Goal: Task Accomplishment & Management: Manage account settings

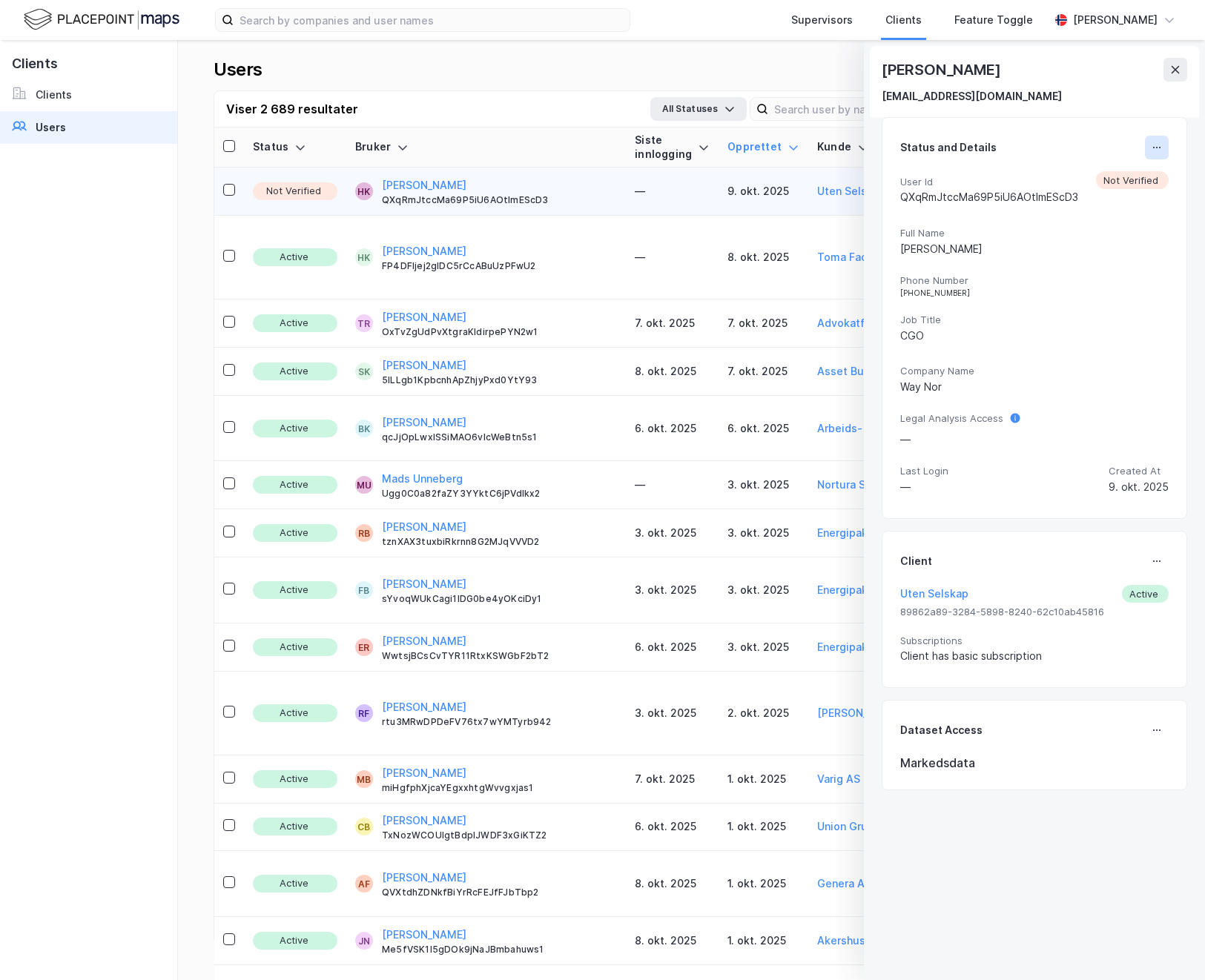
click at [1160, 148] on icon at bounding box center [1160, 148] width 2 height 2
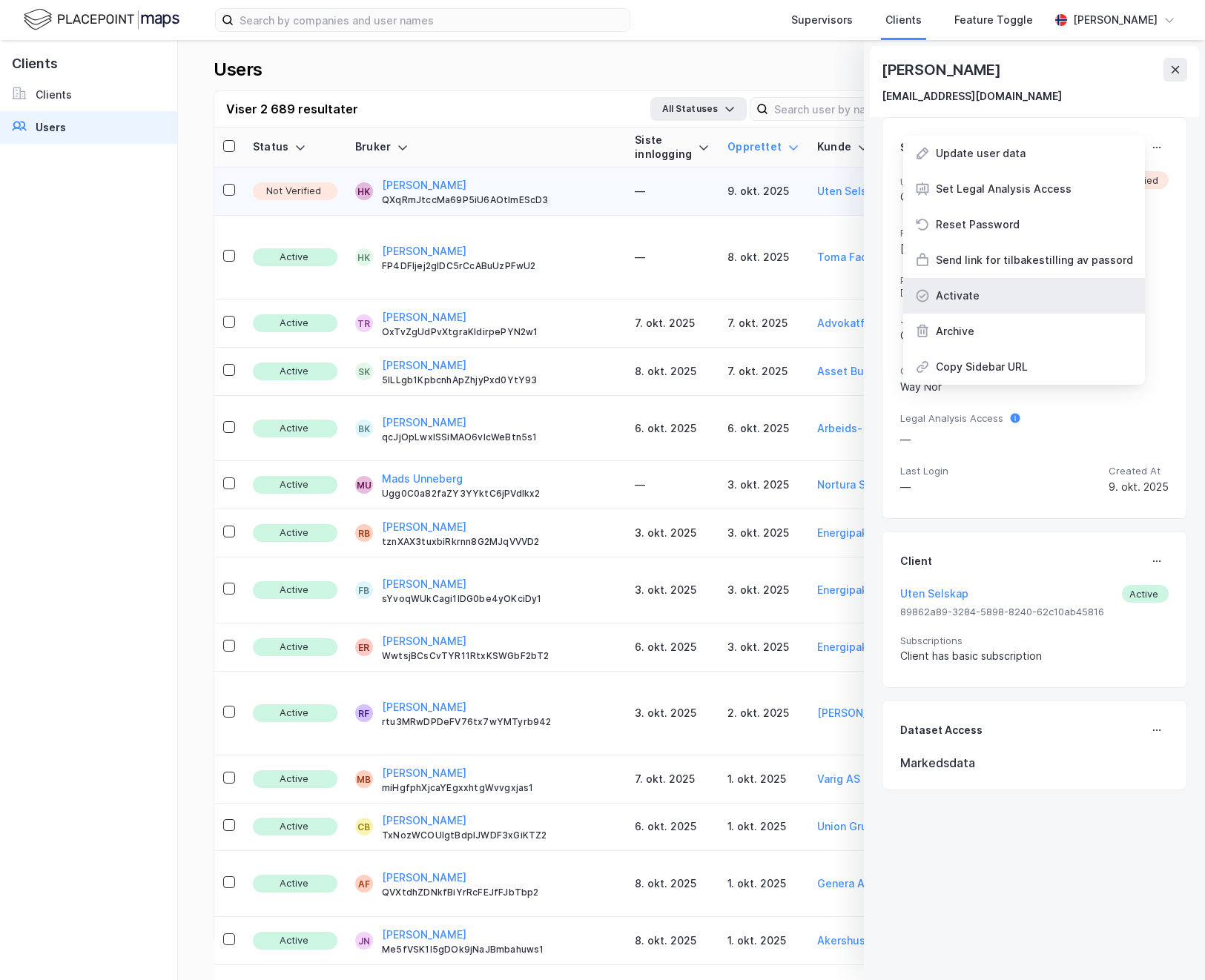
click at [977, 293] on div "Activate" at bounding box center [958, 296] width 44 height 18
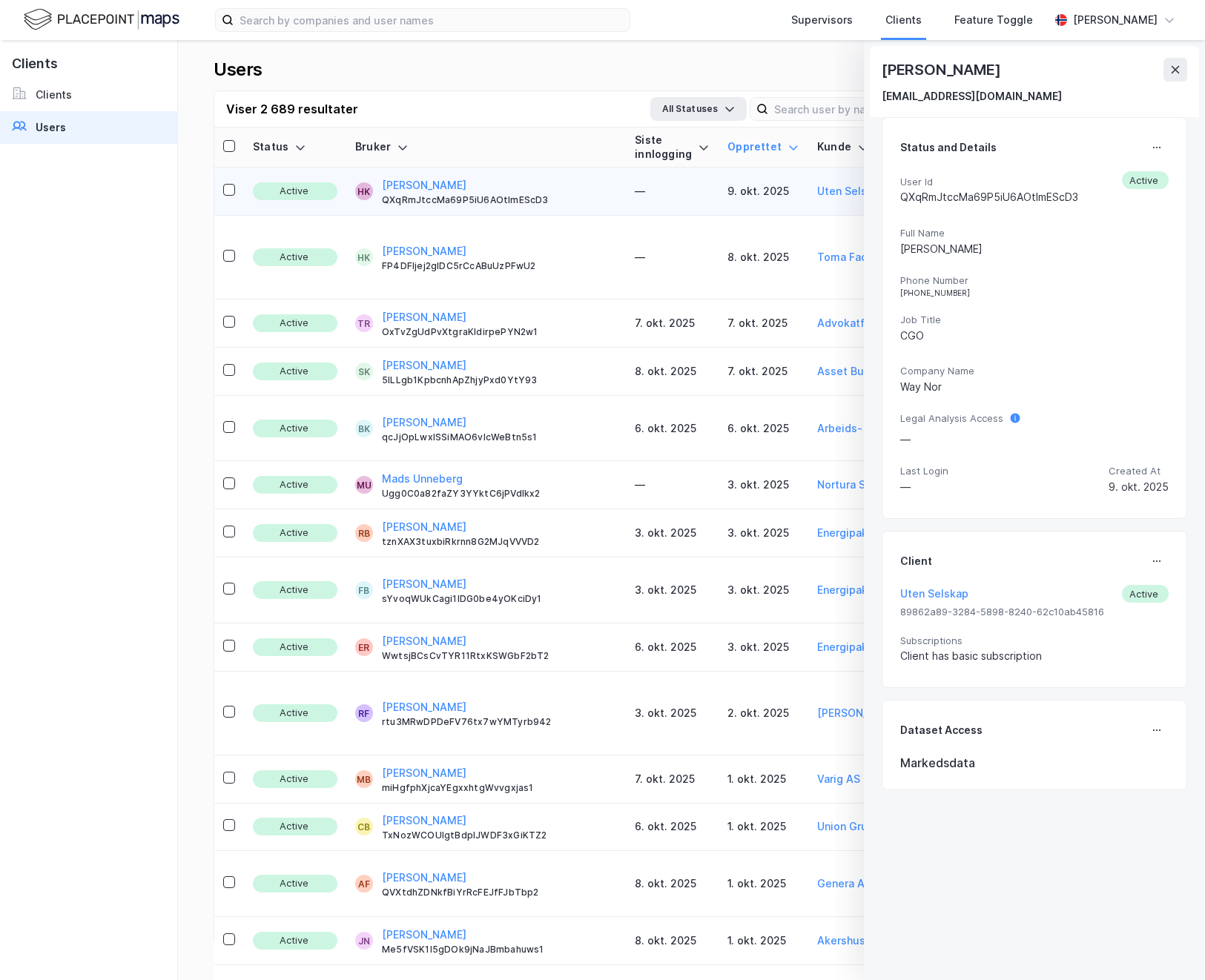
click at [523, 118] on div "Viser 2 689 resultater All Statuses Last [PERSON_NAME] (.xlsx)" at bounding box center [691, 109] width 954 height 36
click at [1180, 69] on icon at bounding box center [1176, 69] width 12 height 12
